Goal: Register for event/course

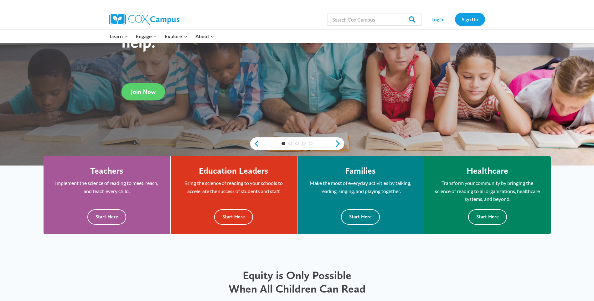
scroll to position [107, 0]
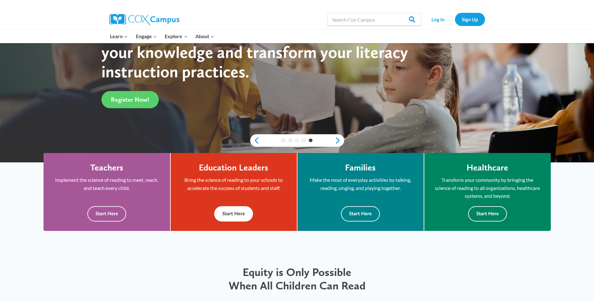
click at [230, 210] on button "Start Here" at bounding box center [233, 213] width 39 height 15
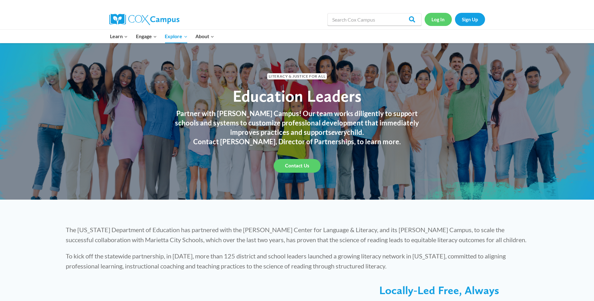
click at [438, 18] on link "Log In" at bounding box center [437, 19] width 27 height 13
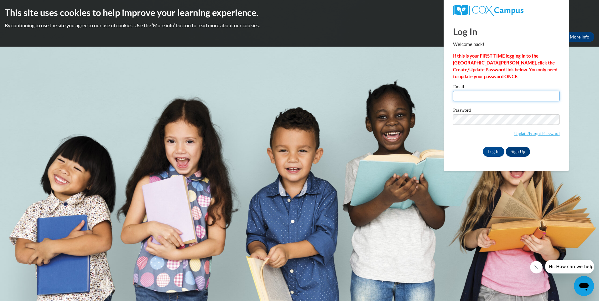
click at [461, 96] on input "Email" at bounding box center [506, 96] width 106 height 11
type input "bbsn843@aol.com"
click at [492, 150] on input "Log In" at bounding box center [493, 152] width 22 height 10
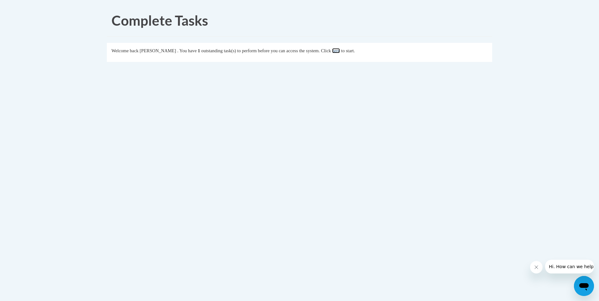
click at [340, 50] on link "here" at bounding box center [336, 50] width 8 height 5
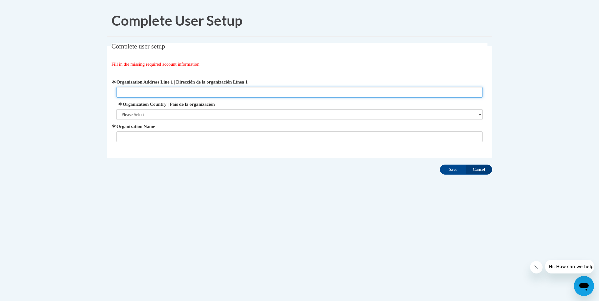
click at [126, 93] on input "Organization Address Line 1 | Dirección de la organización Línea 1" at bounding box center [299, 92] width 367 height 11
type input "1"
type input "[STREET_ADDRESS][PERSON_NAME]"
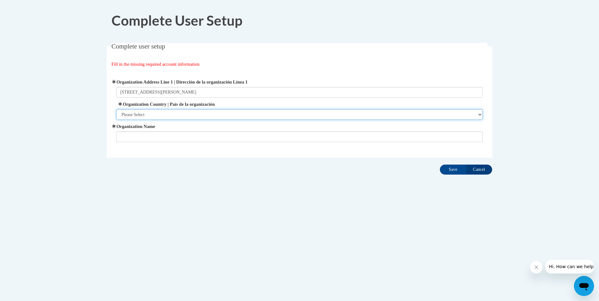
click at [130, 114] on select "Please Select United States | Estados Unidos Outside of the United States | Fue…" at bounding box center [299, 114] width 367 height 11
select select "ad49bcad-a171-4b2e-b99c-48b446064914"
click at [116, 109] on select "Please Select United States | Estados Unidos Outside of the United States | Fue…" at bounding box center [299, 114] width 367 height 11
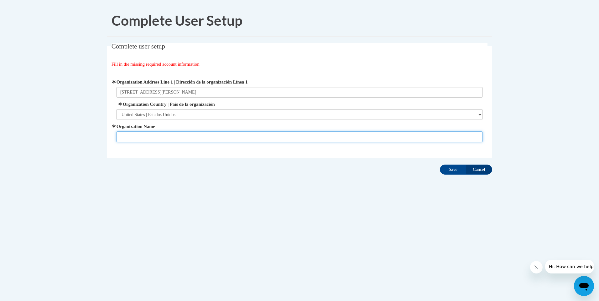
click at [127, 137] on input "Organization Name" at bounding box center [299, 136] width 367 height 11
type input "ICS- Institute of Community Services"
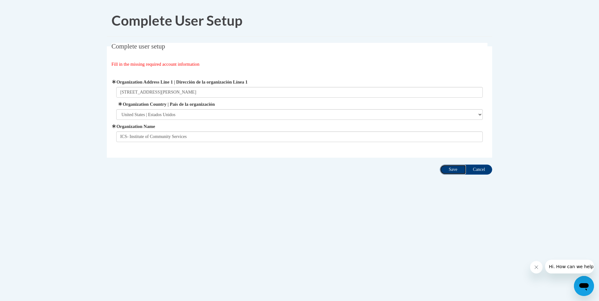
click at [451, 168] on input "Save" at bounding box center [453, 170] width 26 height 10
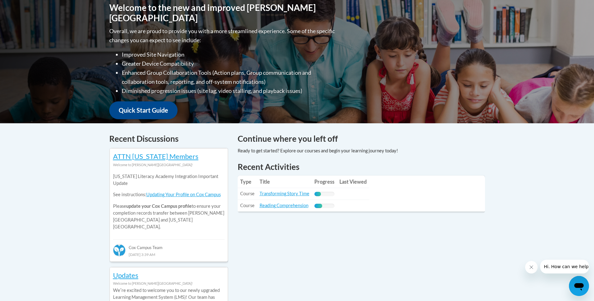
scroll to position [151, 0]
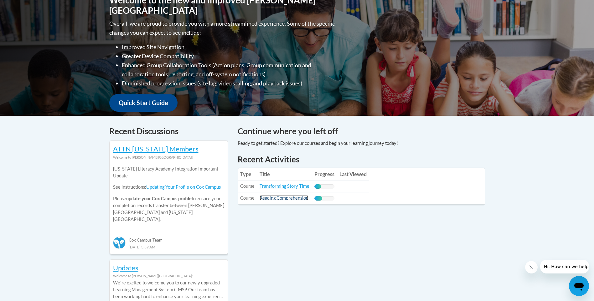
click at [283, 196] on link "Reading Comprehension" at bounding box center [284, 197] width 49 height 5
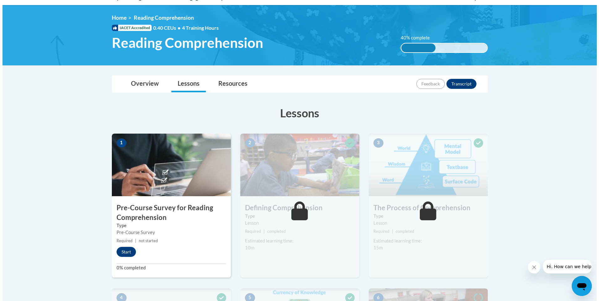
scroll to position [76, 0]
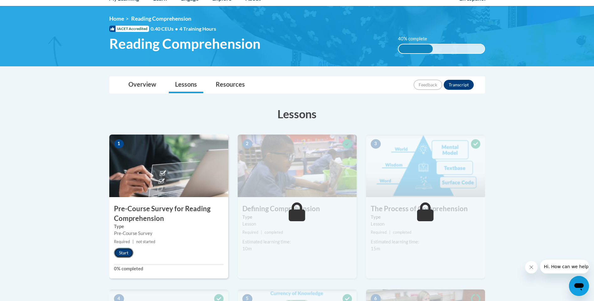
click at [123, 252] on button "Start" at bounding box center [123, 253] width 19 height 10
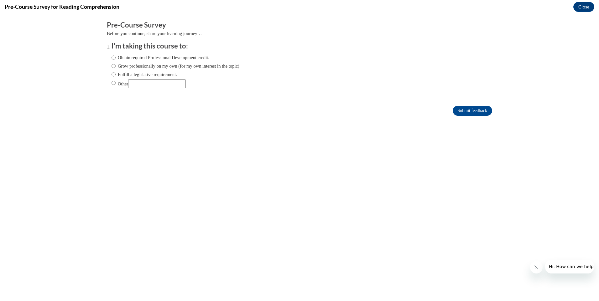
scroll to position [0, 0]
click at [111, 57] on input "Obtain required Professional Development credit." at bounding box center [113, 57] width 4 height 7
radio input "true"
click at [469, 108] on input "Submit feedback" at bounding box center [471, 111] width 39 height 10
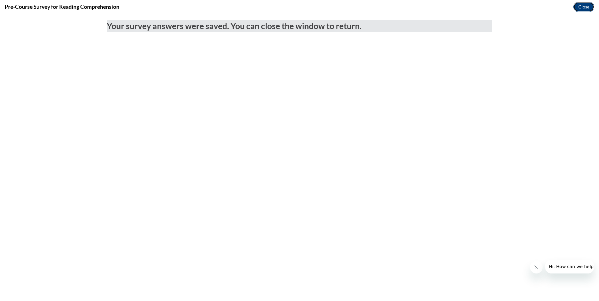
click at [583, 6] on button "Close" at bounding box center [583, 7] width 21 height 10
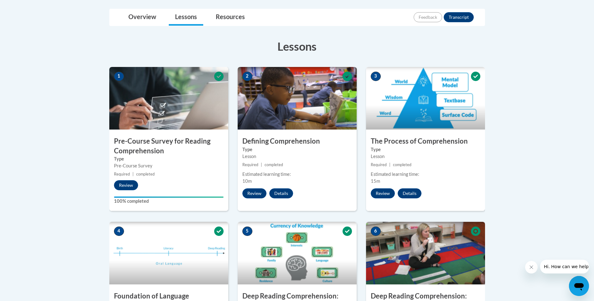
scroll to position [137, 0]
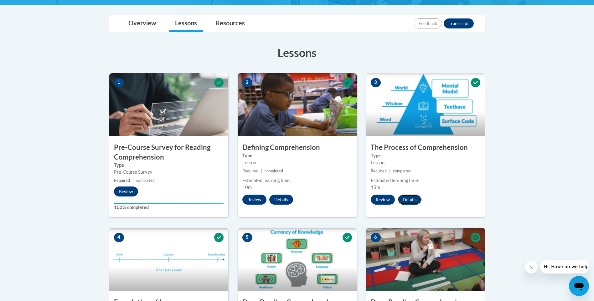
click at [406, 199] on button "Details" at bounding box center [410, 200] width 24 height 10
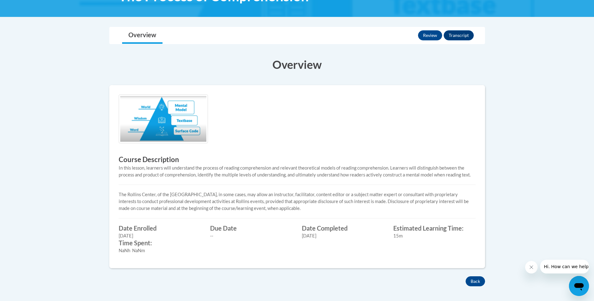
scroll to position [115, 0]
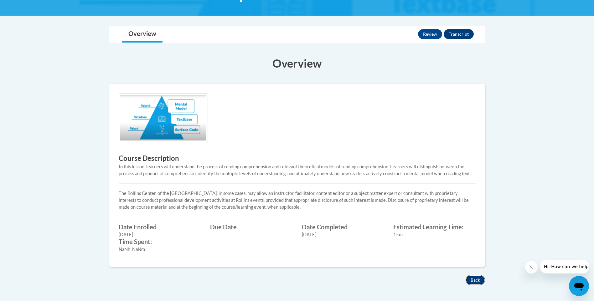
click at [474, 279] on button "Back" at bounding box center [474, 280] width 19 height 10
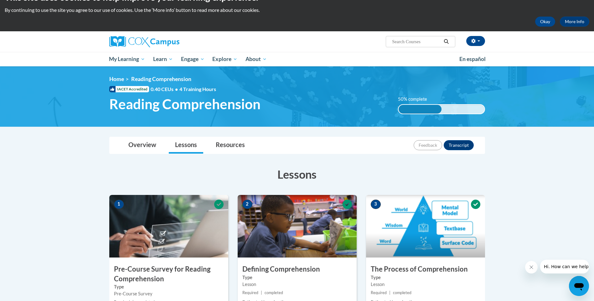
scroll to position [28, 0]
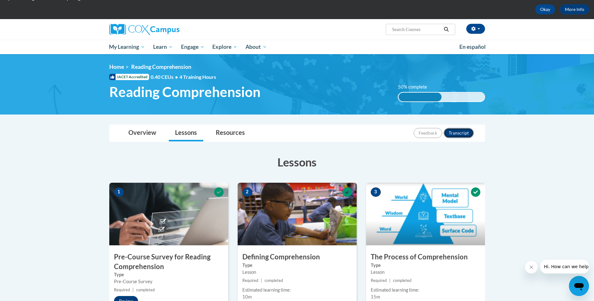
click at [457, 131] on button "Transcript" at bounding box center [459, 133] width 30 height 10
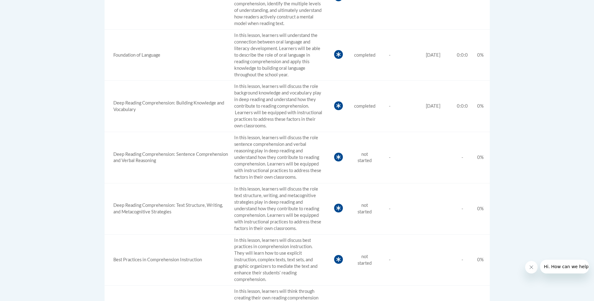
scroll to position [368, 0]
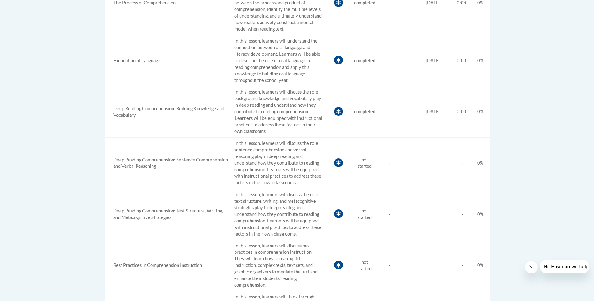
click at [334, 161] on icon at bounding box center [338, 162] width 9 height 9
click at [336, 163] on icon at bounding box center [338, 162] width 4 height 5
click at [357, 163] on td "Status not started" at bounding box center [365, 163] width 26 height 51
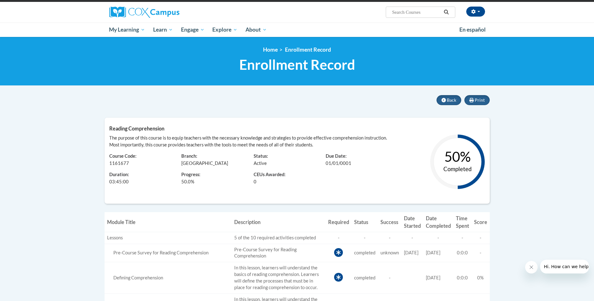
scroll to position [0, 0]
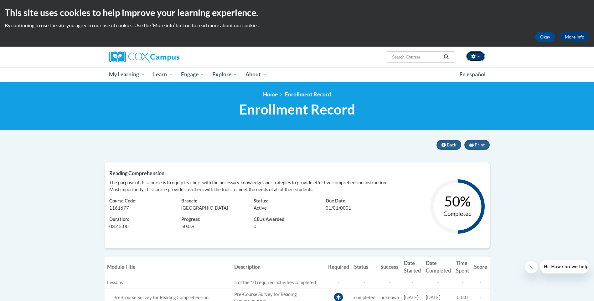
click at [477, 56] on button "button" at bounding box center [475, 56] width 19 height 10
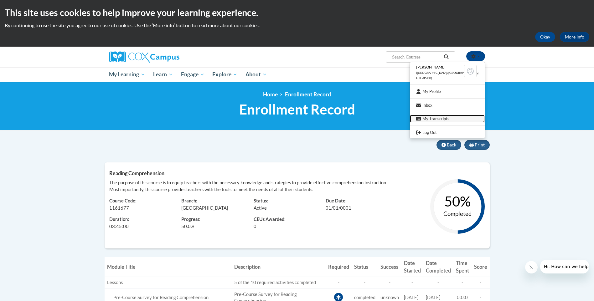
click at [446, 118] on link "My Transcripts" at bounding box center [447, 119] width 75 height 8
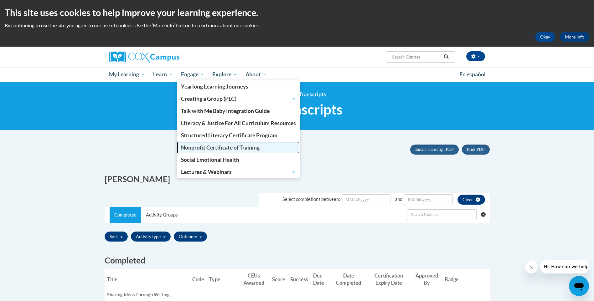
click at [208, 147] on span "Nonprofit Certificate of Training" at bounding box center [220, 147] width 79 height 7
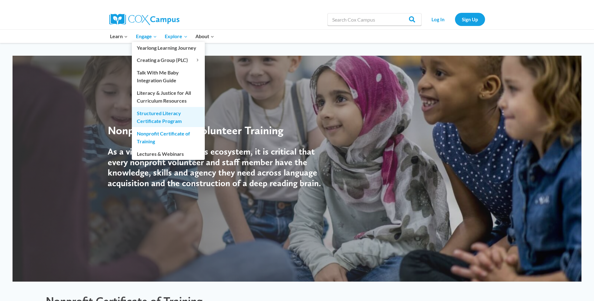
click at [154, 117] on link "Structured Literacy Certificate Program" at bounding box center [168, 117] width 73 height 20
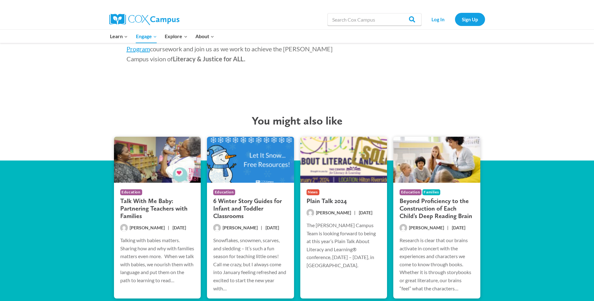
scroll to position [1104, 0]
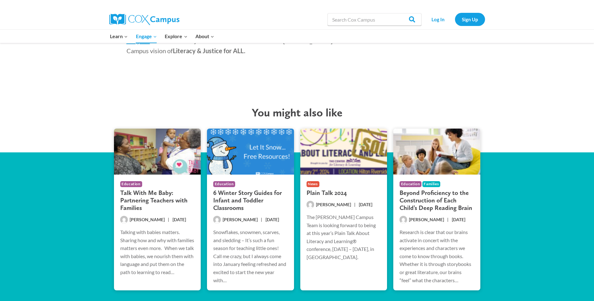
click at [432, 189] on h3 "Beyond Proficiency to the Construction of Each Child’s Deep Reading Brain" at bounding box center [436, 200] width 75 height 23
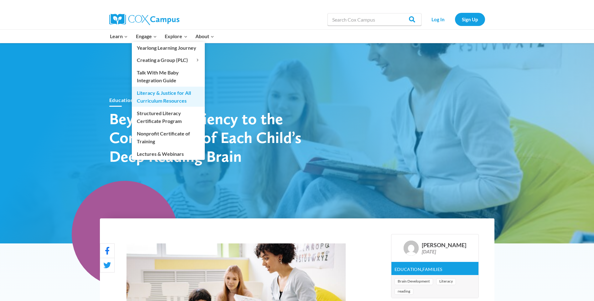
click at [151, 93] on link "Literacy & Justice for All Curriculum Resources" at bounding box center [168, 97] width 73 height 20
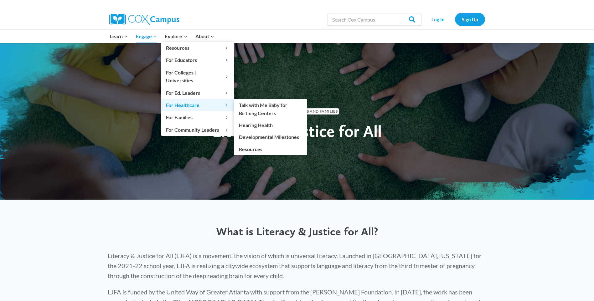
click at [197, 101] on span "For Healthcare Expand" at bounding box center [197, 105] width 63 height 8
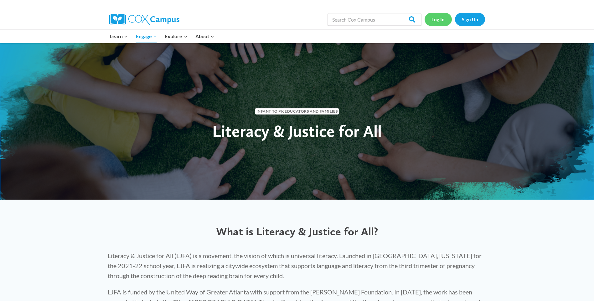
click at [438, 18] on link "Log In" at bounding box center [437, 19] width 27 height 13
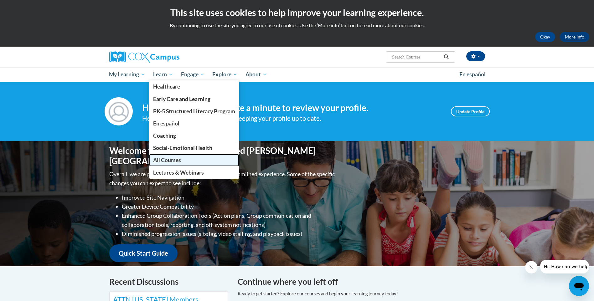
click at [167, 158] on span "All Courses" at bounding box center [167, 160] width 28 height 7
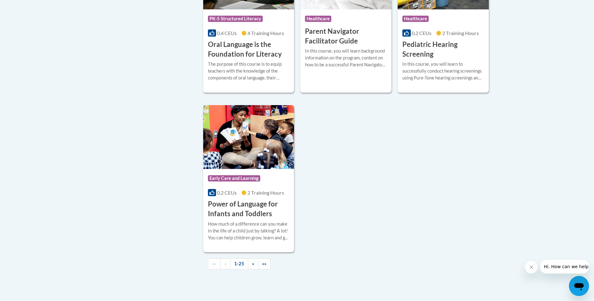
scroll to position [1415, 0]
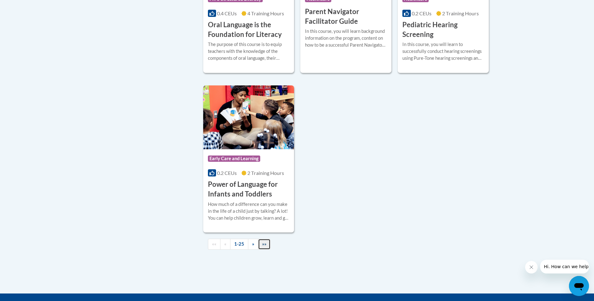
click at [262, 247] on span "»»" at bounding box center [264, 243] width 4 height 5
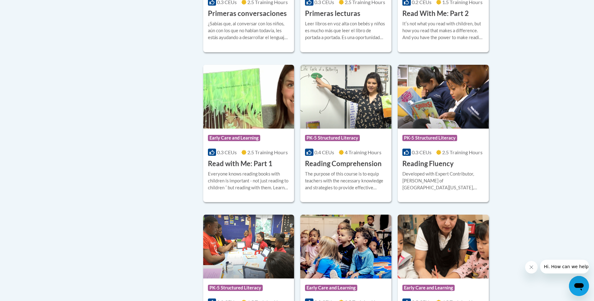
scroll to position [261, 0]
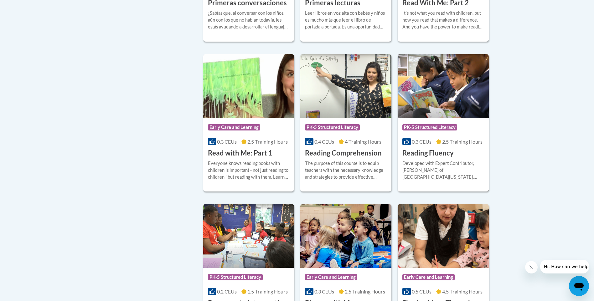
click at [435, 163] on div "Developed with Expert Contributor, [PERSON_NAME] of [GEOGRAPHIC_DATA][US_STATE]…" at bounding box center [443, 170] width 82 height 21
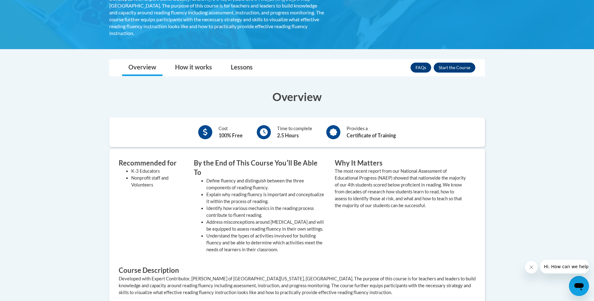
scroll to position [126, 0]
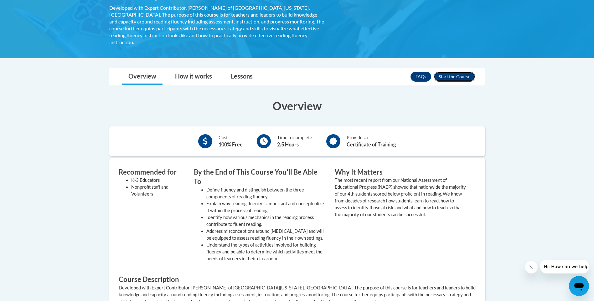
click at [458, 72] on button "Enroll" at bounding box center [455, 77] width 42 height 10
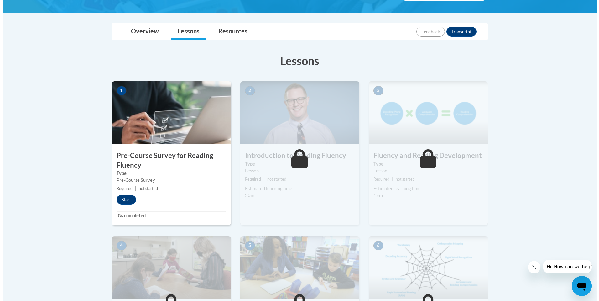
scroll to position [128, 0]
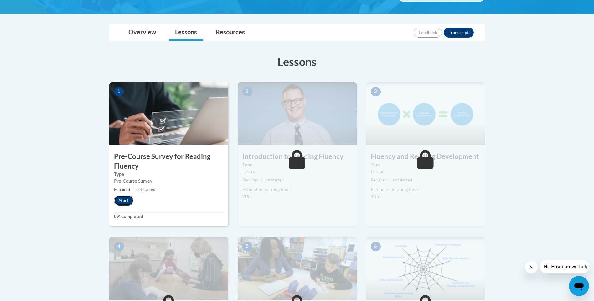
click at [123, 199] on button "Start" at bounding box center [123, 201] width 19 height 10
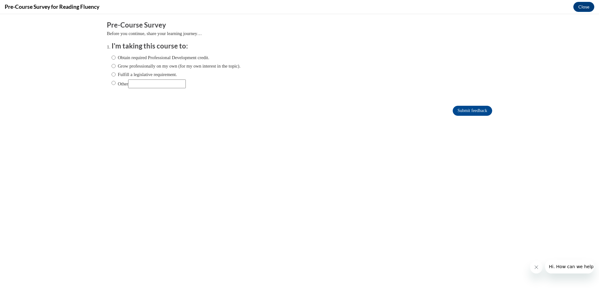
scroll to position [0, 0]
click at [111, 58] on input "Obtain required Professional Development credit." at bounding box center [113, 57] width 4 height 7
radio input "true"
click at [472, 109] on input "Submit feedback" at bounding box center [471, 111] width 39 height 10
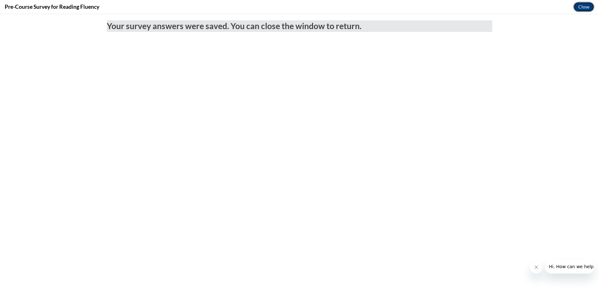
click at [584, 3] on button "Close" at bounding box center [583, 7] width 21 height 10
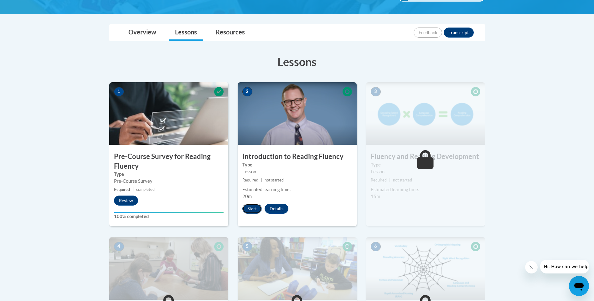
click at [252, 207] on button "Start" at bounding box center [251, 209] width 19 height 10
